Goal: Task Accomplishment & Management: Use online tool/utility

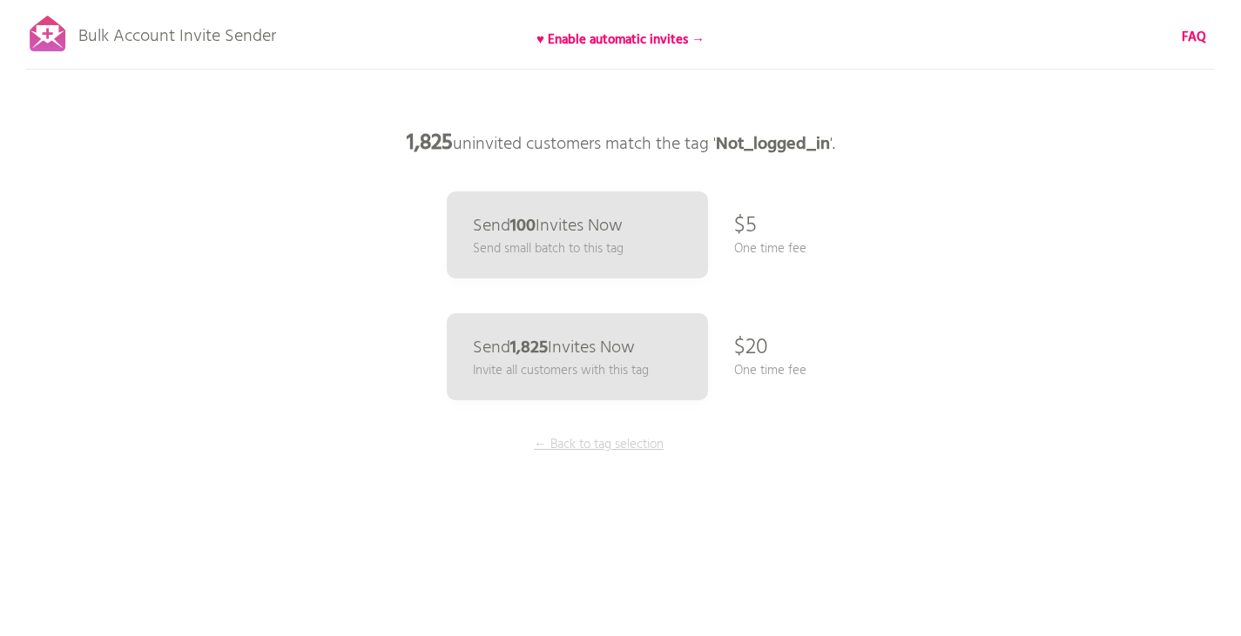
click at [589, 442] on p "← Back to tag selection" at bounding box center [599, 444] width 131 height 19
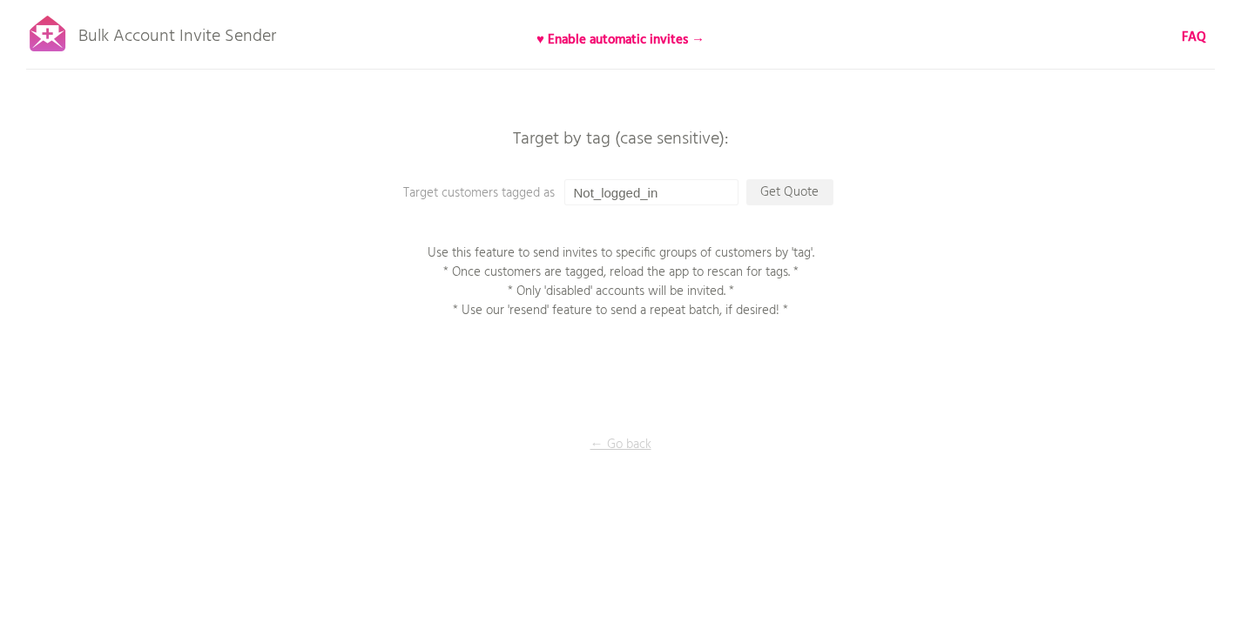
click at [624, 440] on p "← Go back" at bounding box center [621, 444] width 174 height 19
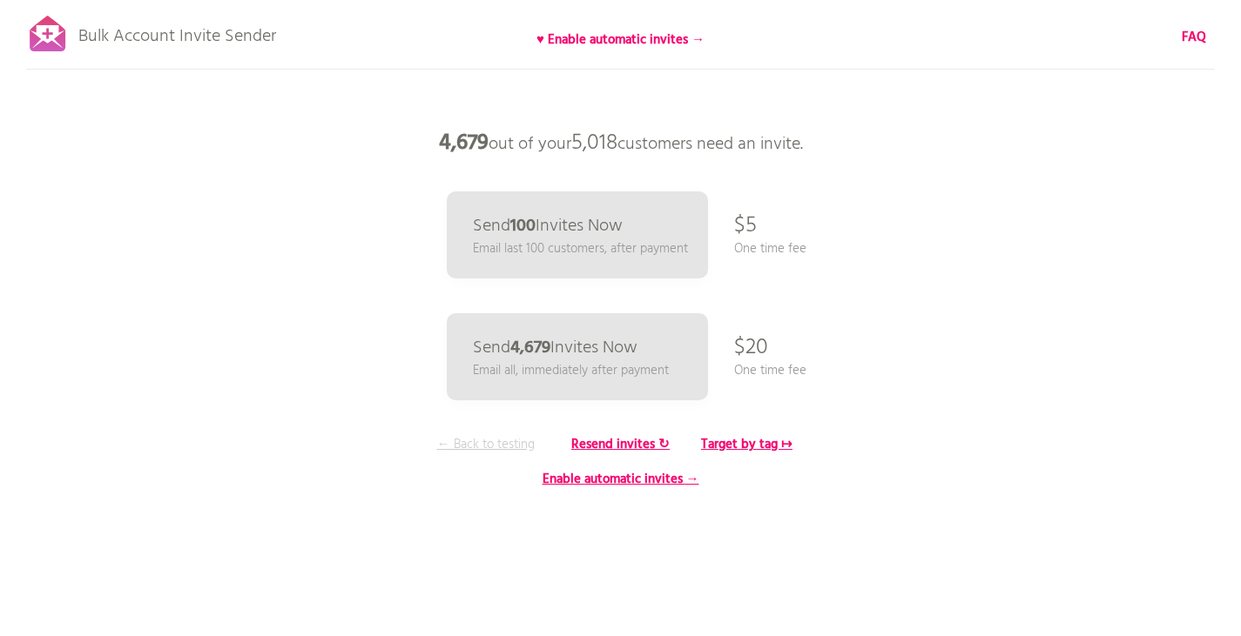
click at [510, 439] on p "← Back to testing" at bounding box center [486, 444] width 131 height 19
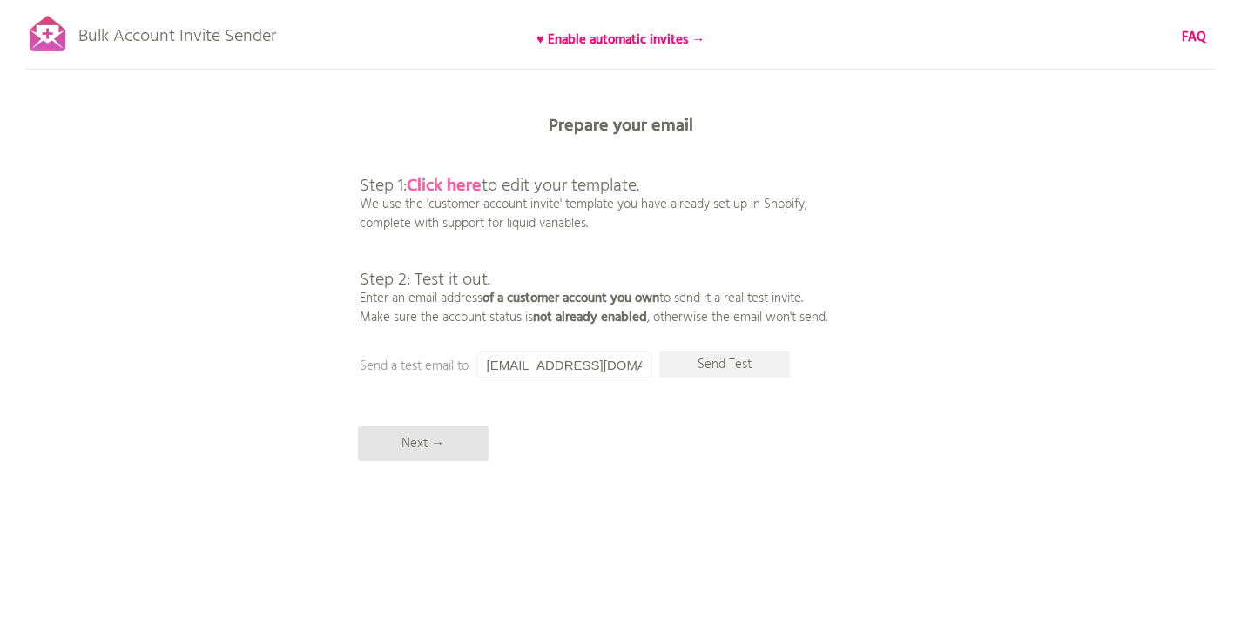
click at [472, 192] on b "Click here" at bounding box center [444, 186] width 75 height 28
click at [453, 441] on p "Next →" at bounding box center [423, 444] width 131 height 35
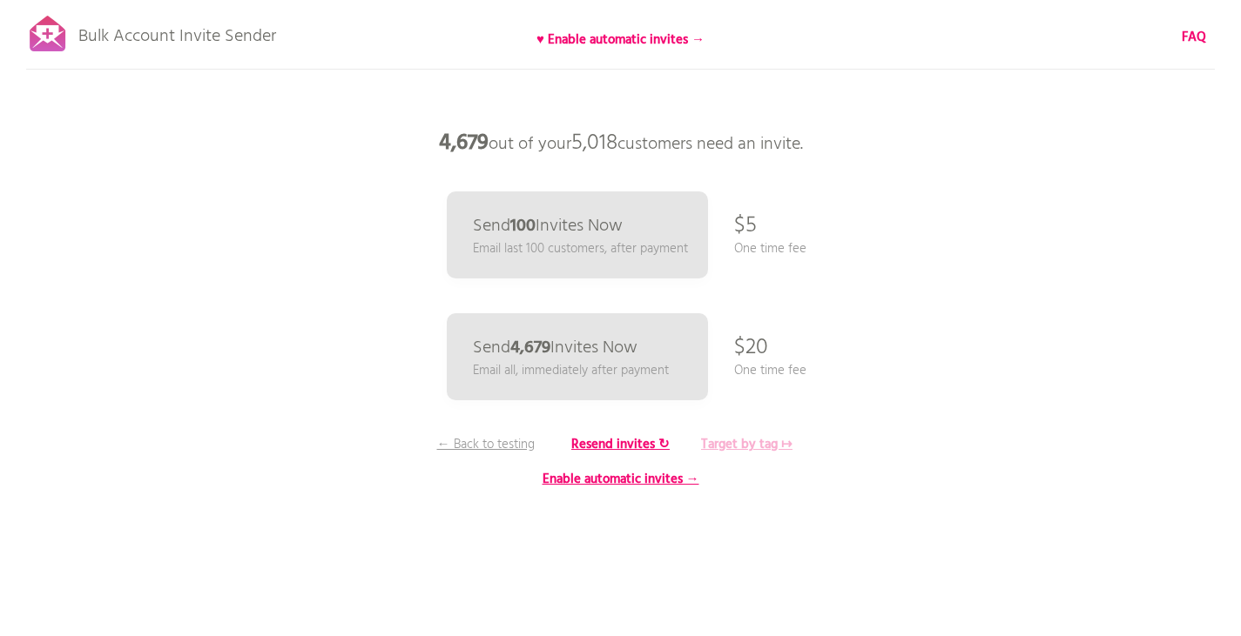
click at [722, 447] on b "Target by tag ↦" at bounding box center [746, 444] width 91 height 21
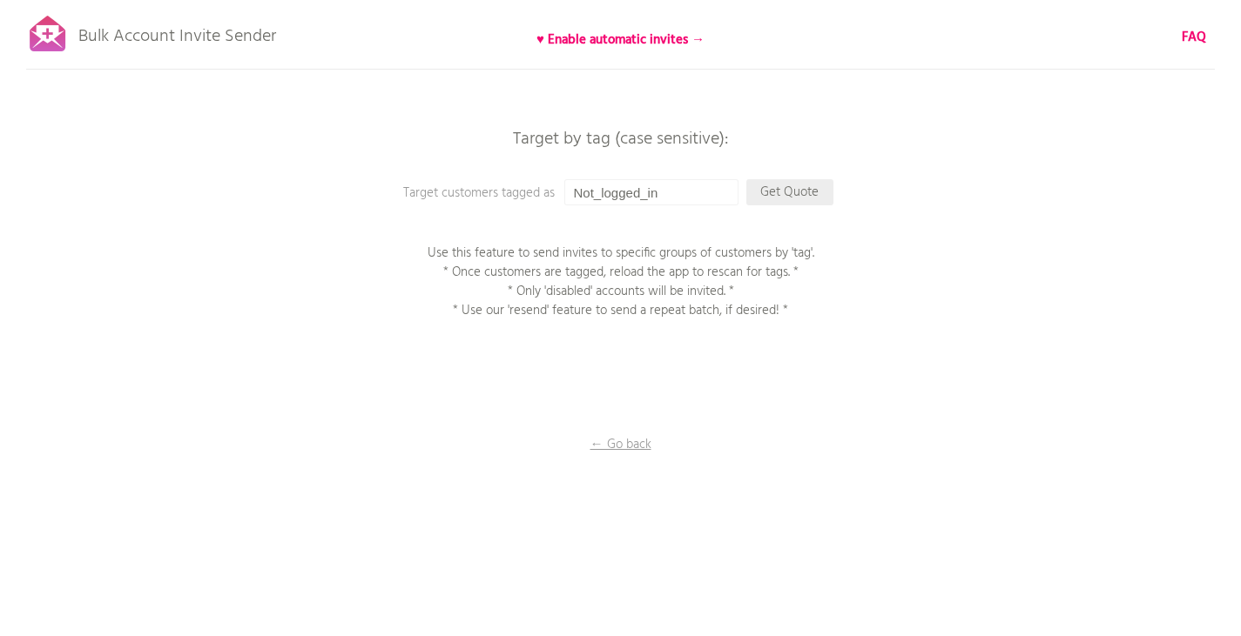
click at [763, 199] on p "Get Quote" at bounding box center [789, 192] width 87 height 26
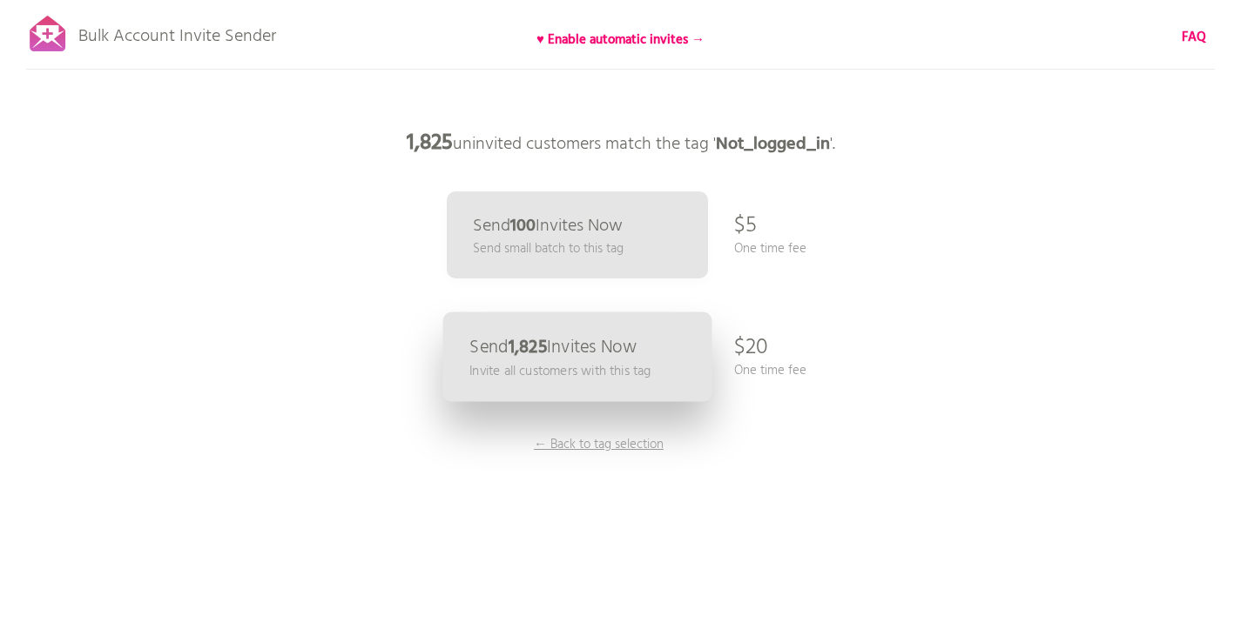
click at [565, 365] on p "Invite all customers with this tag" at bounding box center [559, 371] width 181 height 20
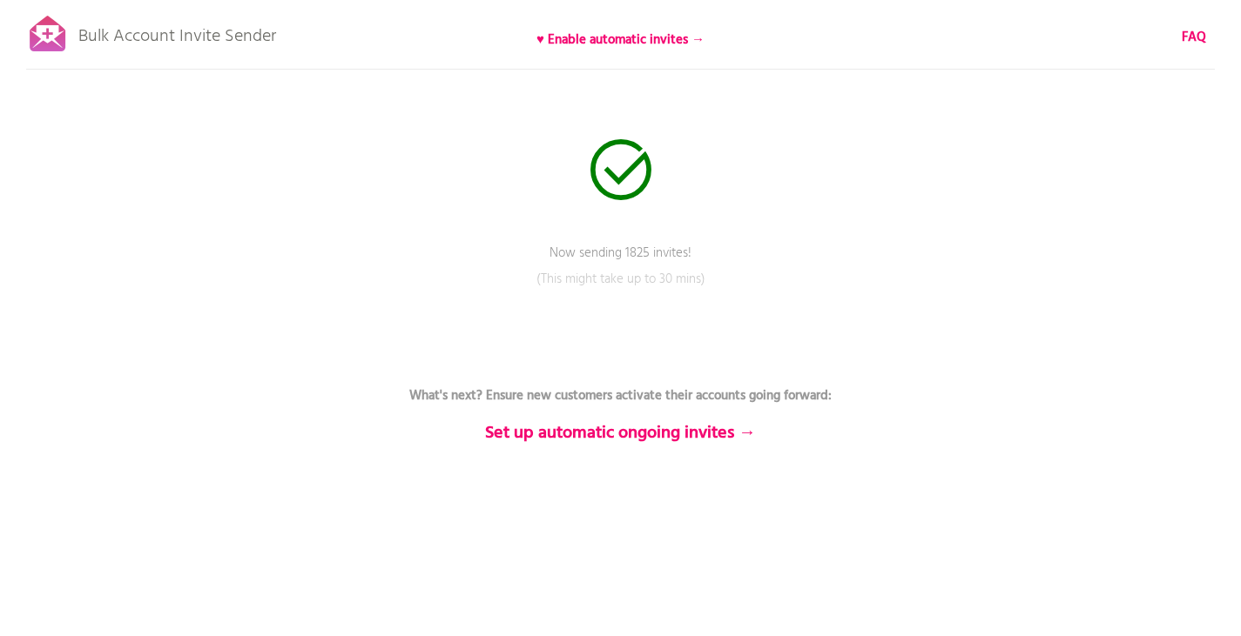
click at [763, 280] on p "(This might take up to 30 mins)" at bounding box center [621, 292] width 522 height 44
click at [361, 228] on div "Bulk Account Invite Sender ♥ Enable automatic invites → FAQ Now sending 1825 in…" at bounding box center [620, 304] width 1241 height 609
